Goal: Information Seeking & Learning: Learn about a topic

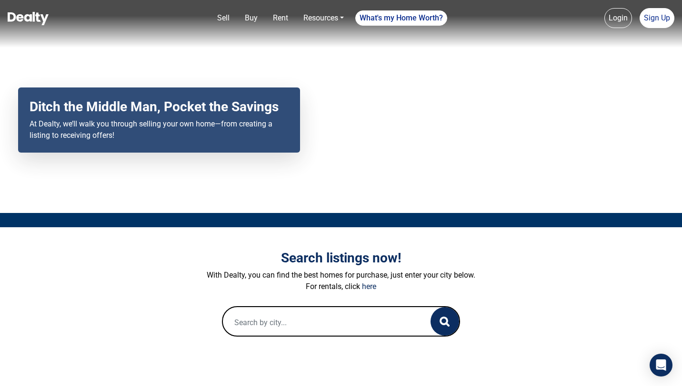
scroll to position [93, 0]
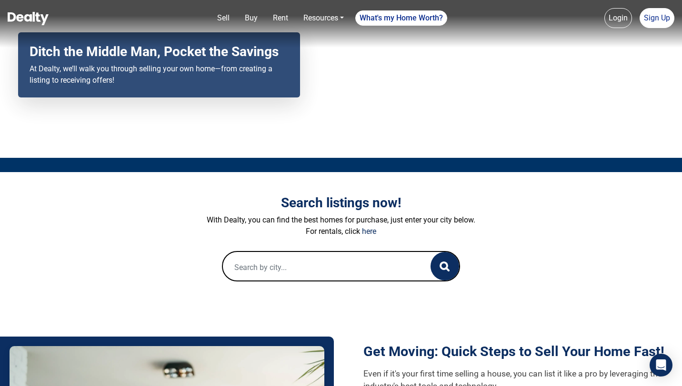
click at [293, 273] on input "text" at bounding box center [317, 267] width 188 height 30
drag, startPoint x: 266, startPoint y: 266, endPoint x: 247, endPoint y: 265, distance: 18.1
click at [247, 265] on input "arixona" at bounding box center [317, 267] width 188 height 30
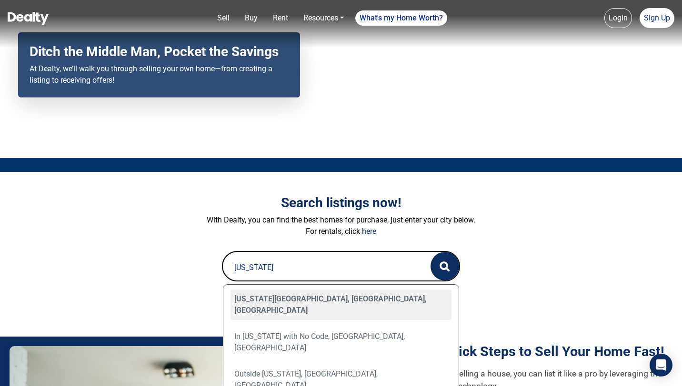
click at [292, 301] on div "Arizona City, AZ, USA" at bounding box center [340, 305] width 221 height 30
type input "Arizona City, AZ, USA"
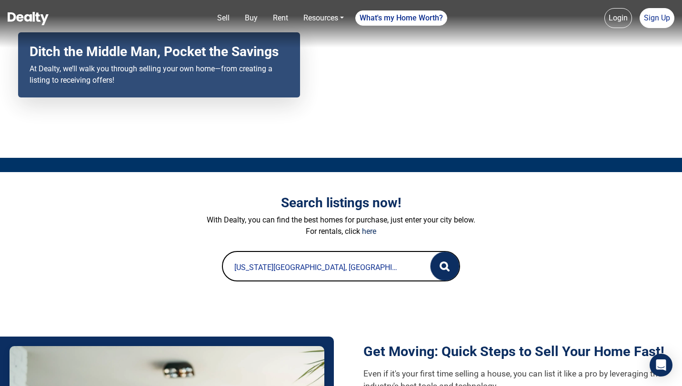
click at [443, 269] on circle "button" at bounding box center [443, 266] width 7 height 7
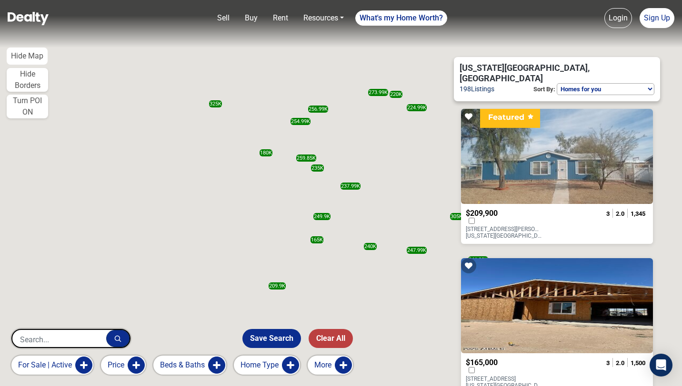
click at [343, 370] on button "More" at bounding box center [329, 365] width 45 height 19
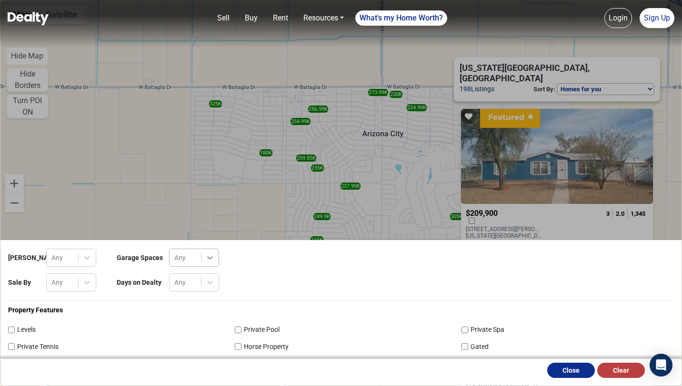
click at [203, 258] on div at bounding box center [209, 257] width 17 height 17
click at [205, 314] on div "2+" at bounding box center [194, 317] width 50 height 18
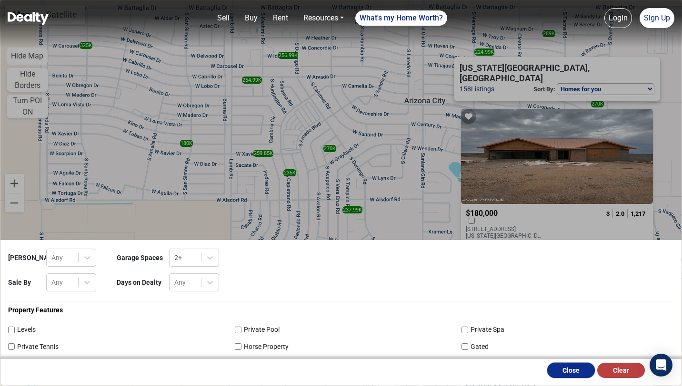
click at [571, 369] on button "Close" at bounding box center [571, 370] width 48 height 15
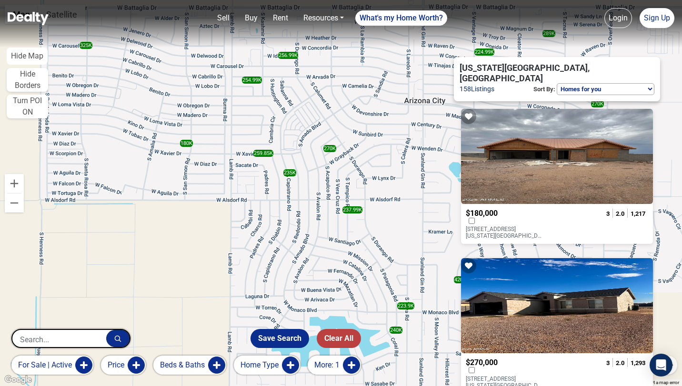
click at [349, 367] on button "More: 1" at bounding box center [333, 365] width 53 height 19
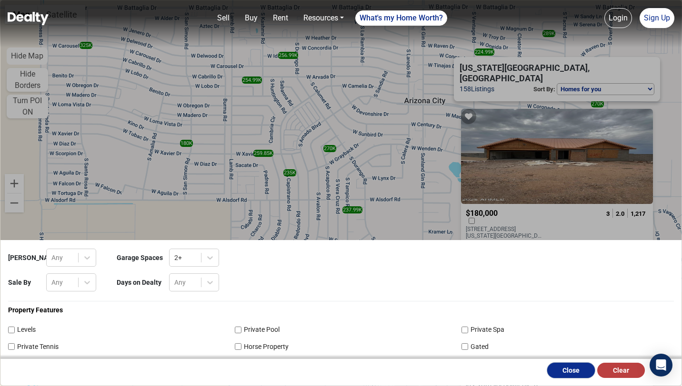
click at [570, 371] on button "Close" at bounding box center [571, 370] width 48 height 15
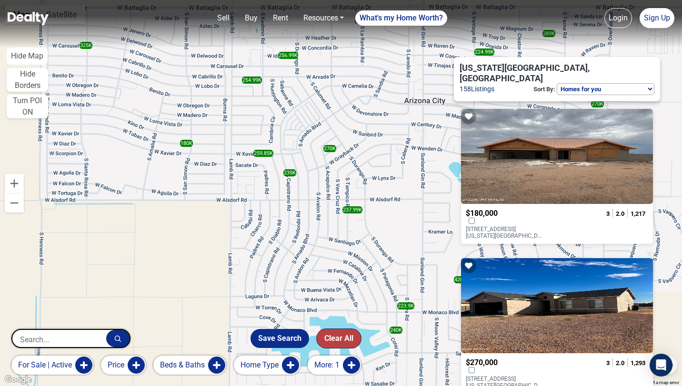
click at [352, 341] on button "Clear All" at bounding box center [338, 338] width 44 height 19
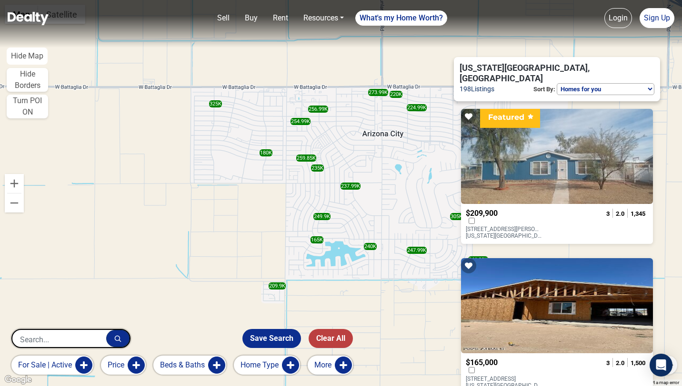
click at [351, 361] on button "More" at bounding box center [329, 365] width 45 height 19
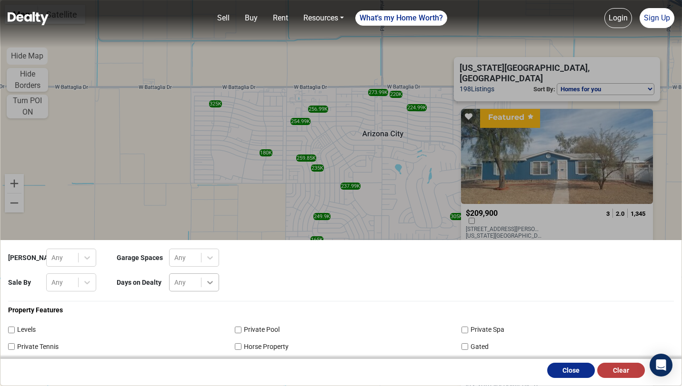
click at [210, 284] on icon at bounding box center [210, 282] width 6 height 3
click at [214, 263] on div at bounding box center [209, 257] width 17 height 17
click at [89, 280] on icon at bounding box center [87, 283] width 10 height 10
click at [30, 16] on img at bounding box center [28, 18] width 41 height 13
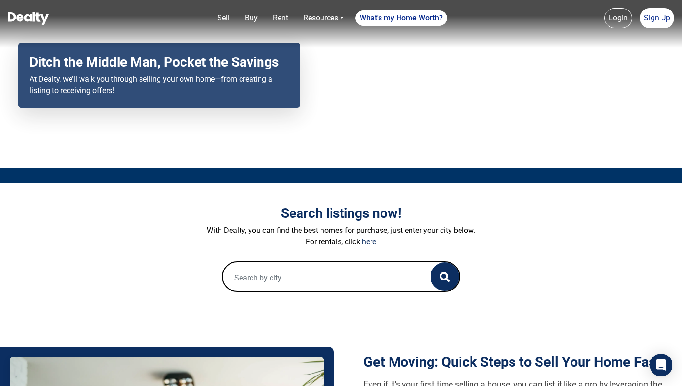
scroll to position [190, 0]
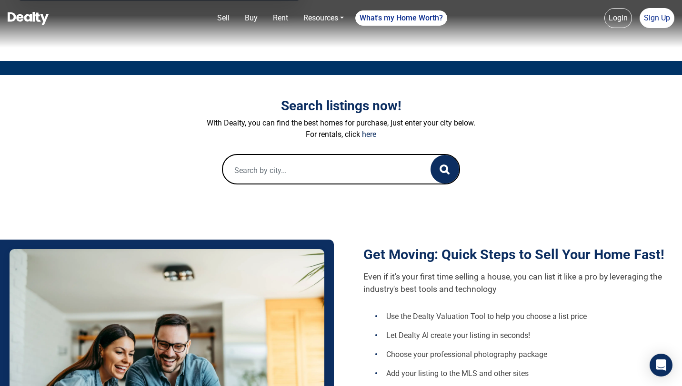
click at [311, 165] on input "text" at bounding box center [317, 170] width 188 height 30
type input "A"
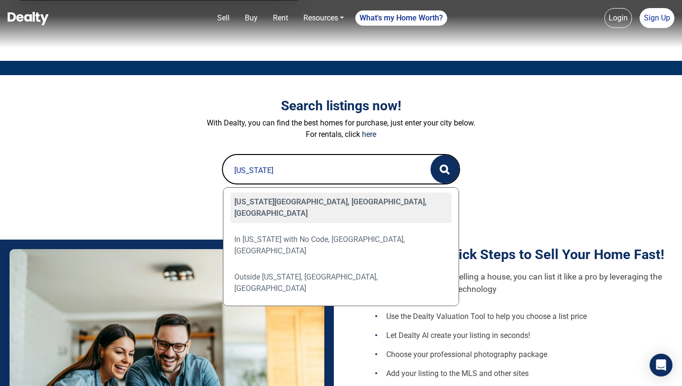
click at [276, 202] on div "Arizona City, AZ, USA" at bounding box center [340, 208] width 221 height 30
type input "Arizona City, AZ, USA"
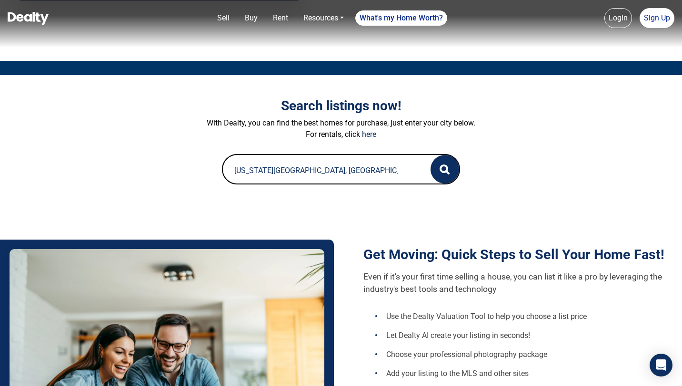
click at [342, 178] on input "Arizona City, AZ, USA" at bounding box center [317, 170] width 188 height 30
